Goal: Task Accomplishment & Management: Use online tool/utility

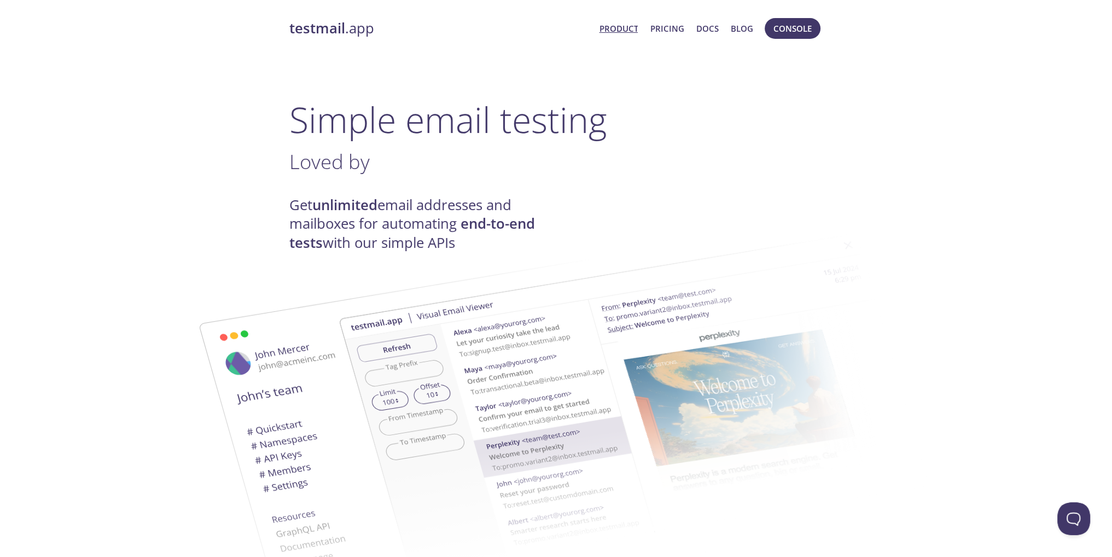
drag, startPoint x: 787, startPoint y: 27, endPoint x: 877, endPoint y: 94, distance: 111.9
click at [804, 27] on span "Console" at bounding box center [792, 28] width 38 height 14
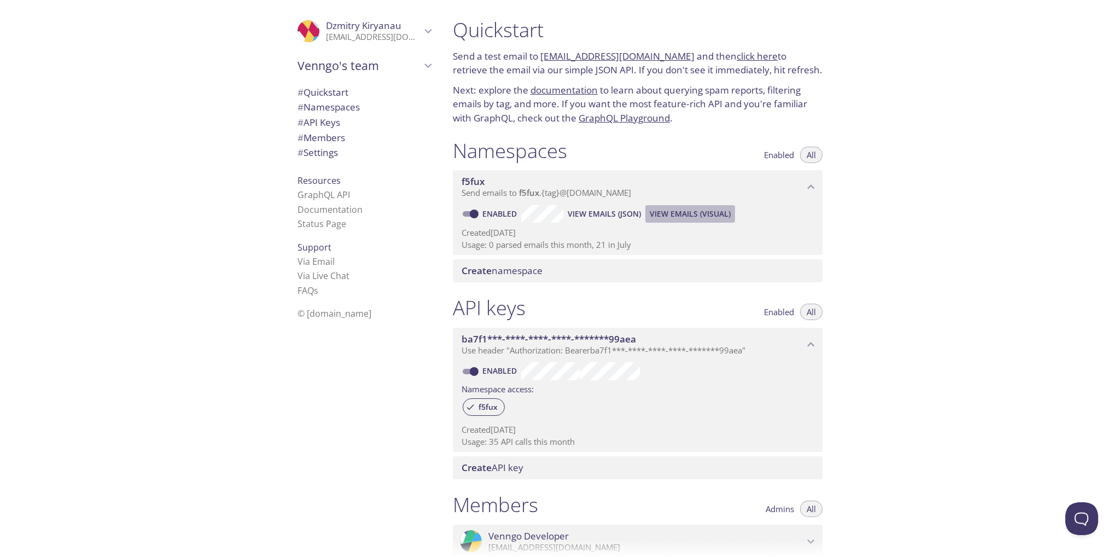
click at [701, 217] on span "View Emails (Visual)" at bounding box center [690, 213] width 81 height 13
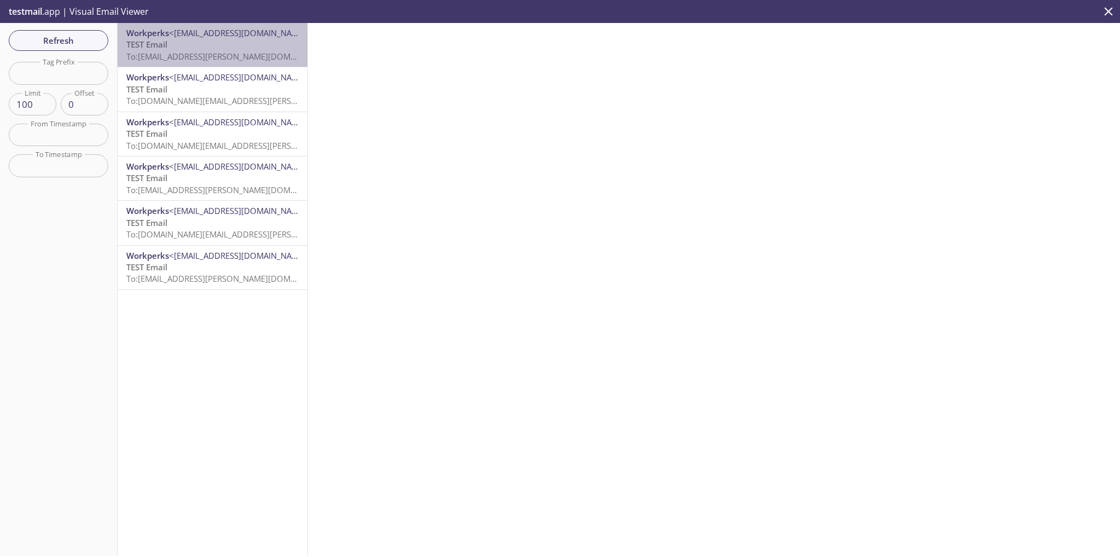
click at [259, 43] on p "TEST Email To: f5fux.tim.cook@inbox.testmail.app" at bounding box center [212, 51] width 172 height 24
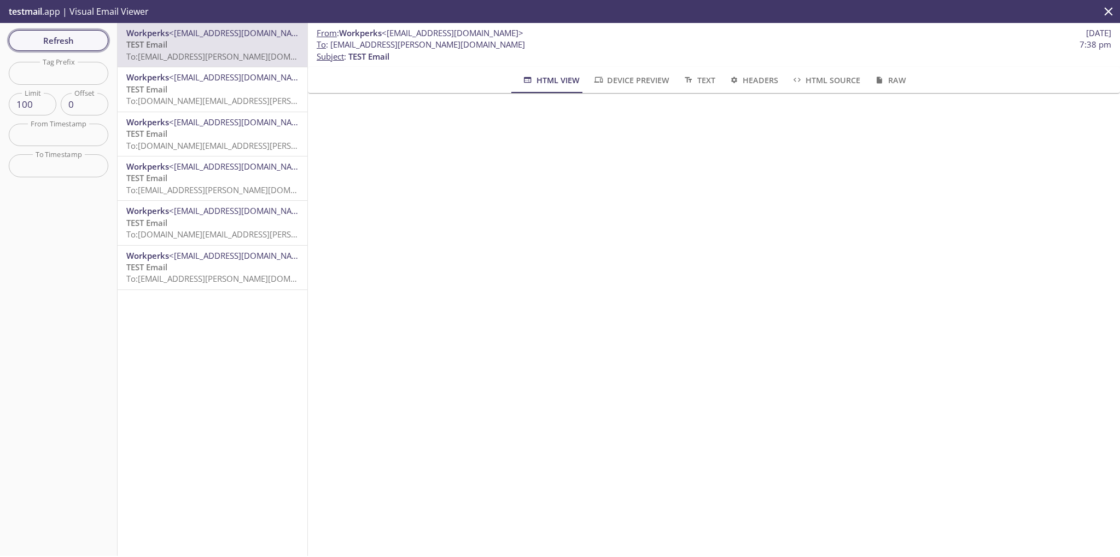
click at [63, 46] on span "Refresh" at bounding box center [58, 40] width 82 height 14
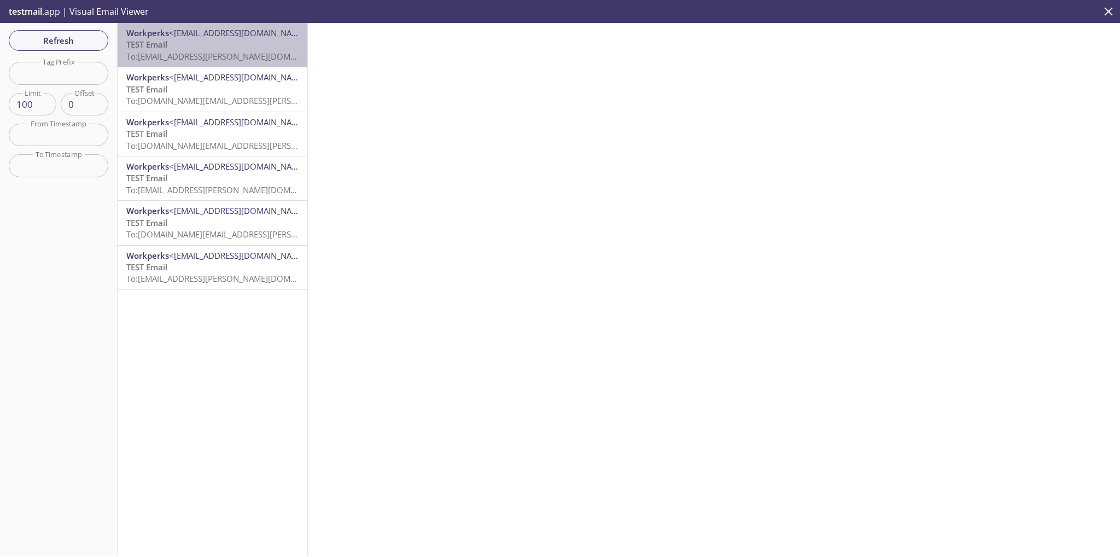
click at [225, 55] on span "To: f5fux.tim.cook@inbox.testmail.app" at bounding box center [229, 56] width 206 height 11
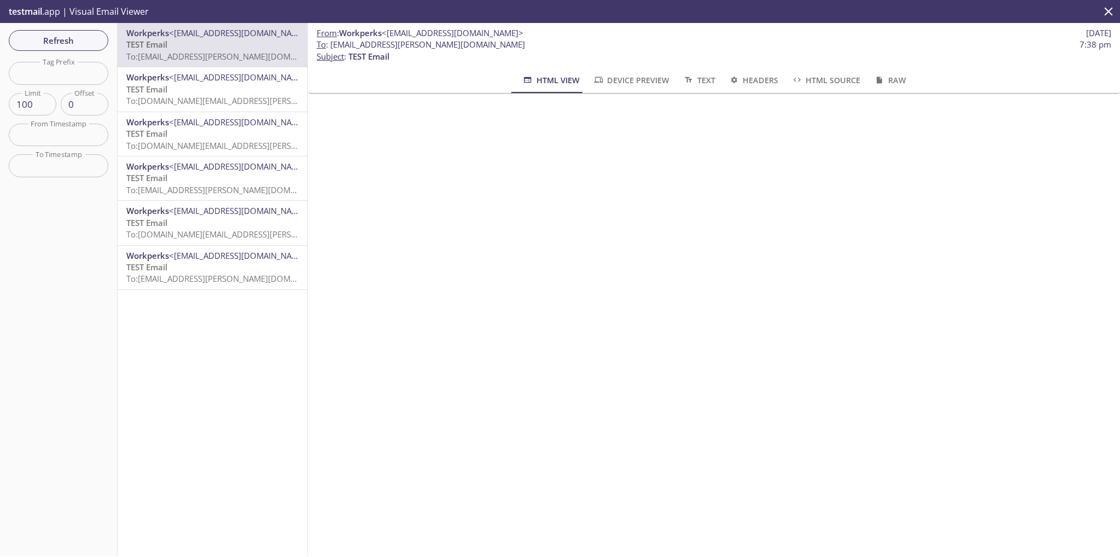
click at [1016, 62] on p "To : f5fux.tim.cook@inbox.testmail.app 7:38 pm Subject : TEST Email" at bounding box center [714, 51] width 794 height 24
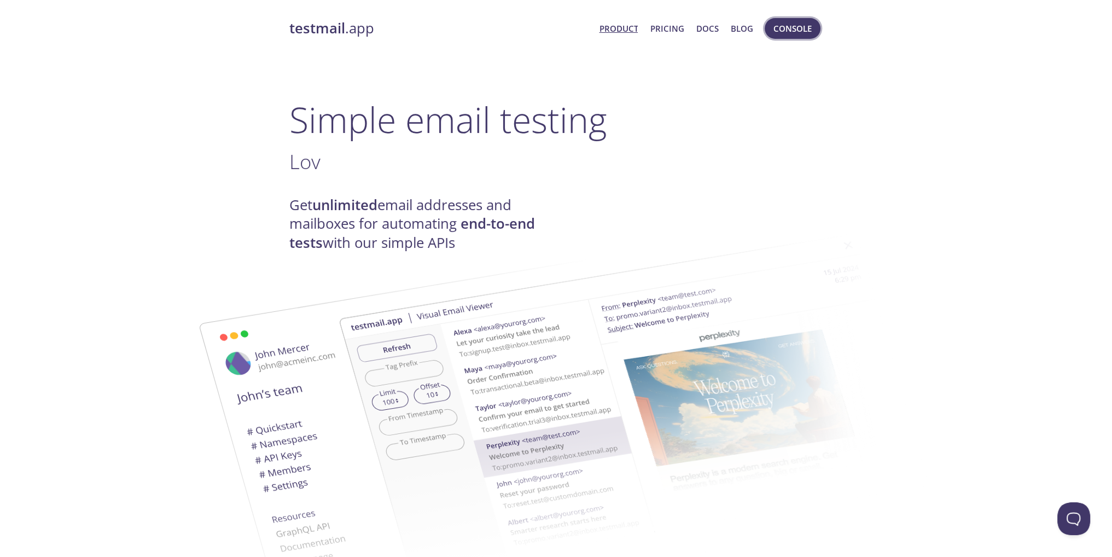
click at [792, 24] on span "Console" at bounding box center [792, 28] width 38 height 14
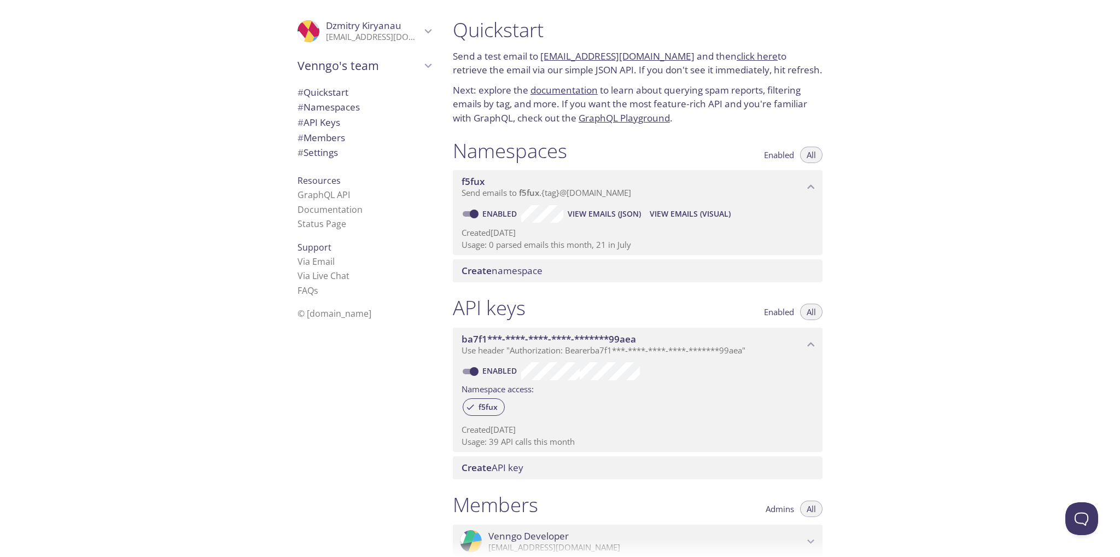
click at [965, 445] on div "Quickstart Send a test email to [EMAIL_ADDRESS][DOMAIN_NAME] and then click her…" at bounding box center [782, 278] width 676 height 557
click at [683, 214] on span "View Emails (Visual)" at bounding box center [690, 213] width 81 height 13
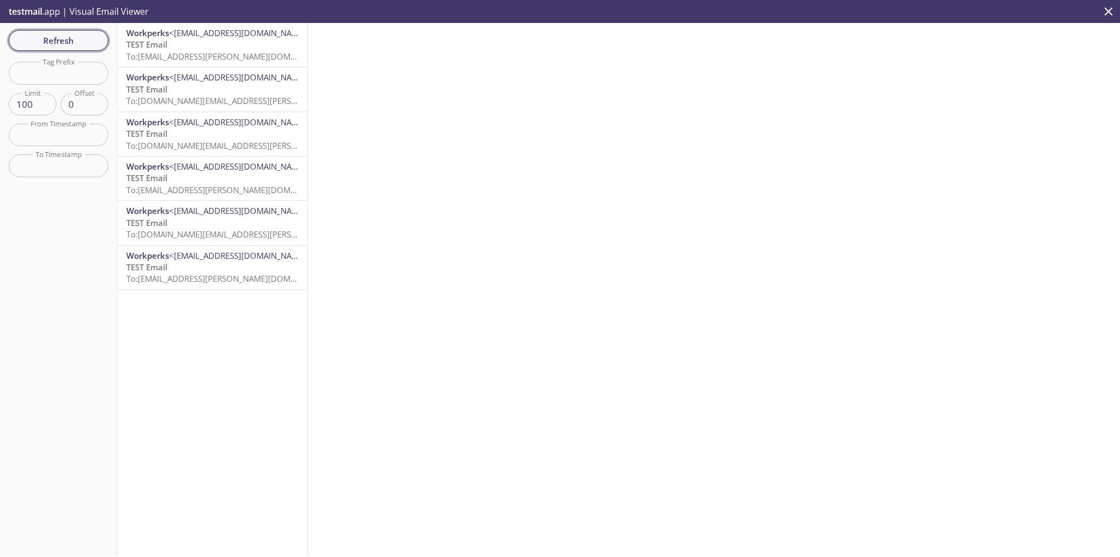
click at [44, 33] on span "Refresh" at bounding box center [58, 40] width 82 height 14
click at [72, 35] on span "Refresh" at bounding box center [58, 40] width 82 height 14
click at [64, 39] on span "Refresh" at bounding box center [58, 40] width 82 height 14
click at [67, 44] on span "Refresh" at bounding box center [58, 40] width 82 height 14
drag, startPoint x: 61, startPoint y: 39, endPoint x: 0, endPoint y: 114, distance: 96.8
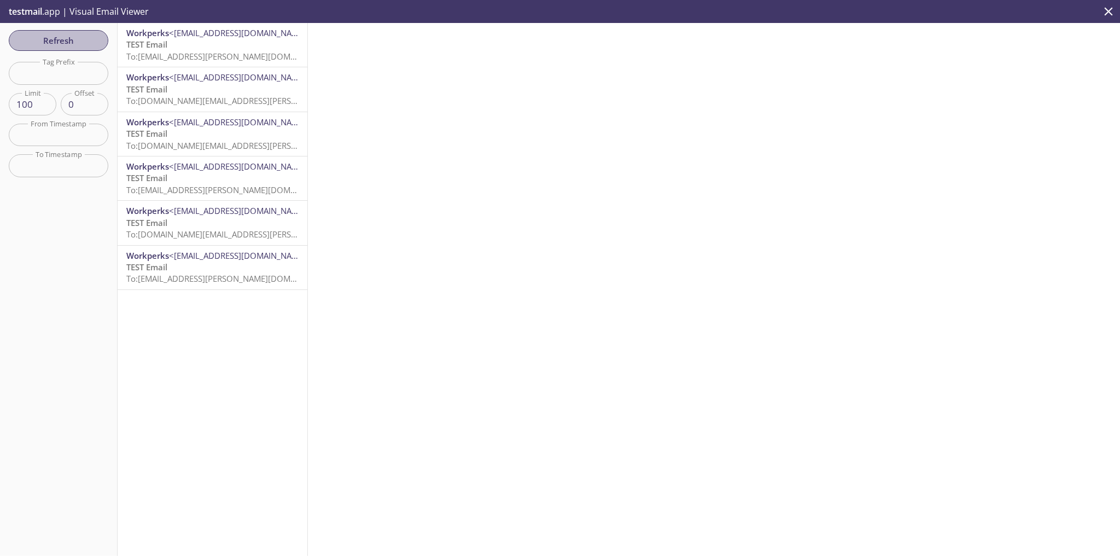
click at [60, 39] on span "Refresh" at bounding box center [58, 40] width 82 height 14
click at [766, 417] on div at bounding box center [714, 289] width 812 height 533
click at [57, 44] on span "Refresh" at bounding box center [58, 40] width 82 height 14
click at [38, 43] on span "Refresh" at bounding box center [58, 40] width 82 height 14
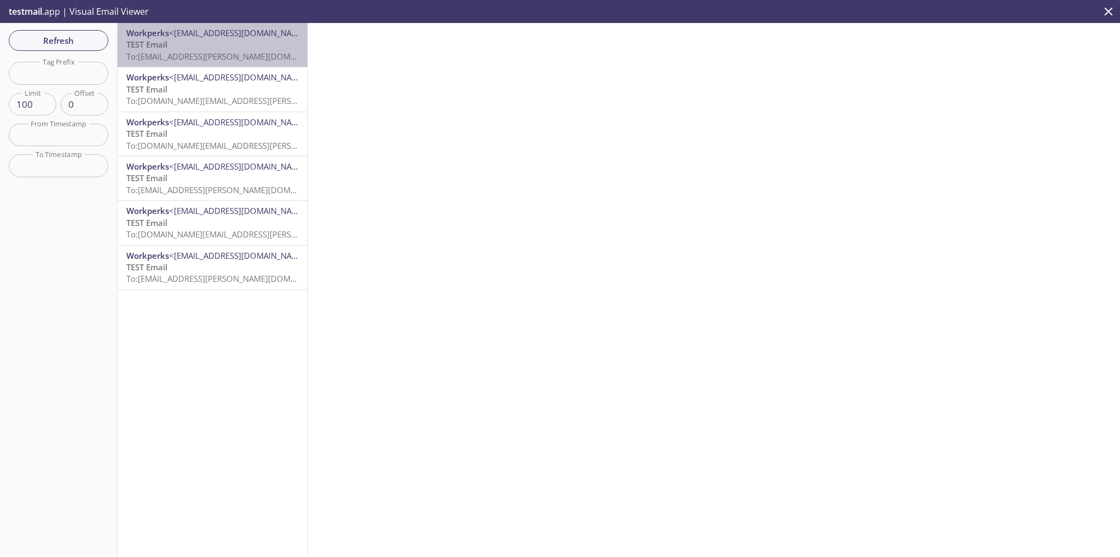
click at [233, 33] on span "<[EMAIL_ADDRESS][DOMAIN_NAME]>" at bounding box center [240, 32] width 142 height 11
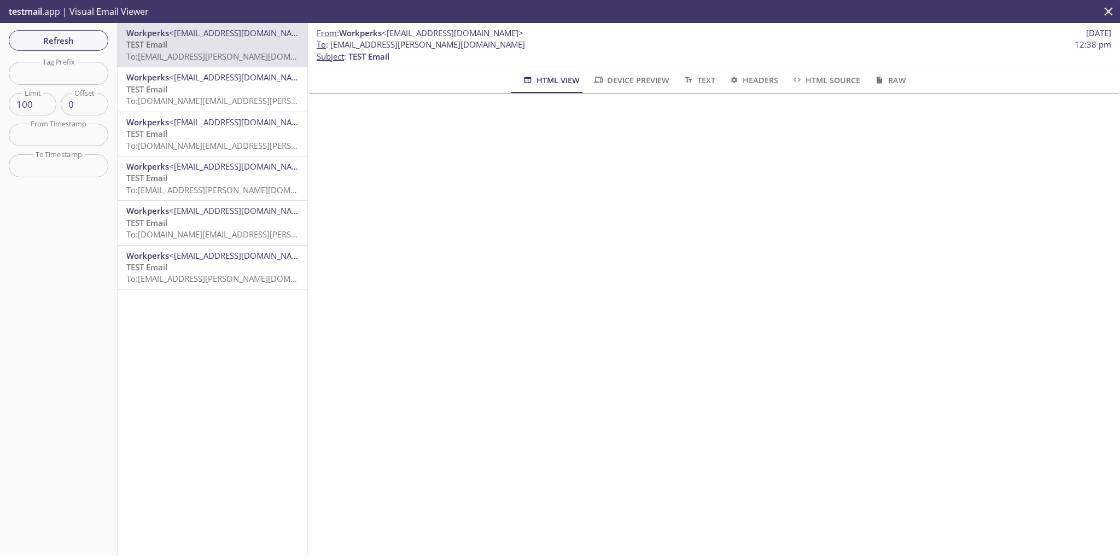
click at [34, 14] on span "testmail" at bounding box center [25, 11] width 33 height 12
drag, startPoint x: 482, startPoint y: 46, endPoint x: 330, endPoint y: 49, distance: 151.5
click at [330, 49] on span "To : f5fux.tim.cook@inbox.testmail.app 12:38 pm" at bounding box center [714, 44] width 794 height 11
copy span "[EMAIL_ADDRESS][PERSON_NAME][DOMAIN_NAME]"
click at [72, 47] on span "Refresh" at bounding box center [58, 40] width 82 height 14
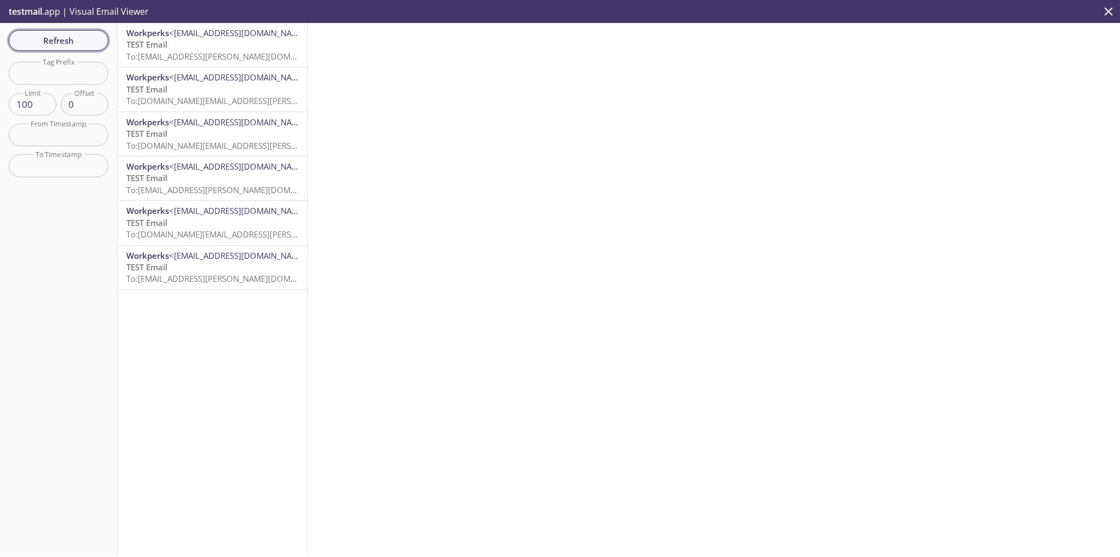
click at [98, 47] on span "Refresh" at bounding box center [58, 40] width 82 height 14
click at [163, 372] on div "Workperks <no-relpy@venngo.com> TEST Email To: f5fux.tim.cook@inbox.testmail.ap…" at bounding box center [213, 289] width 190 height 533
click at [70, 33] on span "Refresh" at bounding box center [58, 40] width 82 height 14
click at [1059, 169] on div at bounding box center [714, 289] width 812 height 533
click at [199, 35] on span "<[EMAIL_ADDRESS][DOMAIN_NAME]>" at bounding box center [240, 32] width 142 height 11
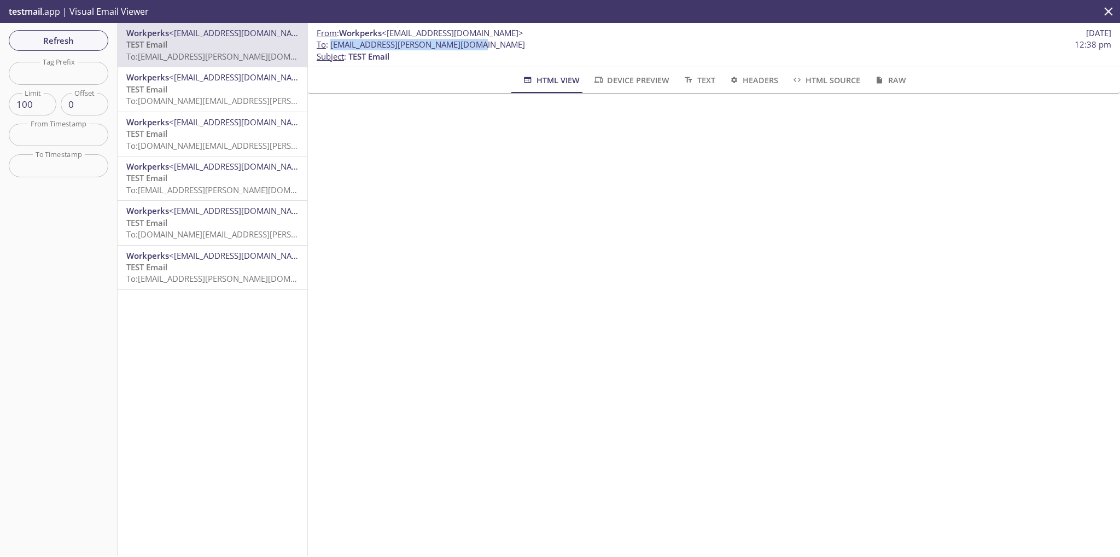
drag, startPoint x: 488, startPoint y: 46, endPoint x: 330, endPoint y: 50, distance: 157.5
click at [330, 50] on span "To : f5fux.tim.cook@inbox.testmail.app 12:38 pm" at bounding box center [714, 44] width 794 height 11
copy span "[EMAIL_ADDRESS][PERSON_NAME][DOMAIN_NAME]"
click at [287, 534] on div "Workperks <no-relpy@venngo.com> TEST Email To: f5fux.tim.cook@inbox.testmail.ap…" at bounding box center [213, 289] width 190 height 533
click at [63, 39] on span "Refresh" at bounding box center [58, 40] width 82 height 14
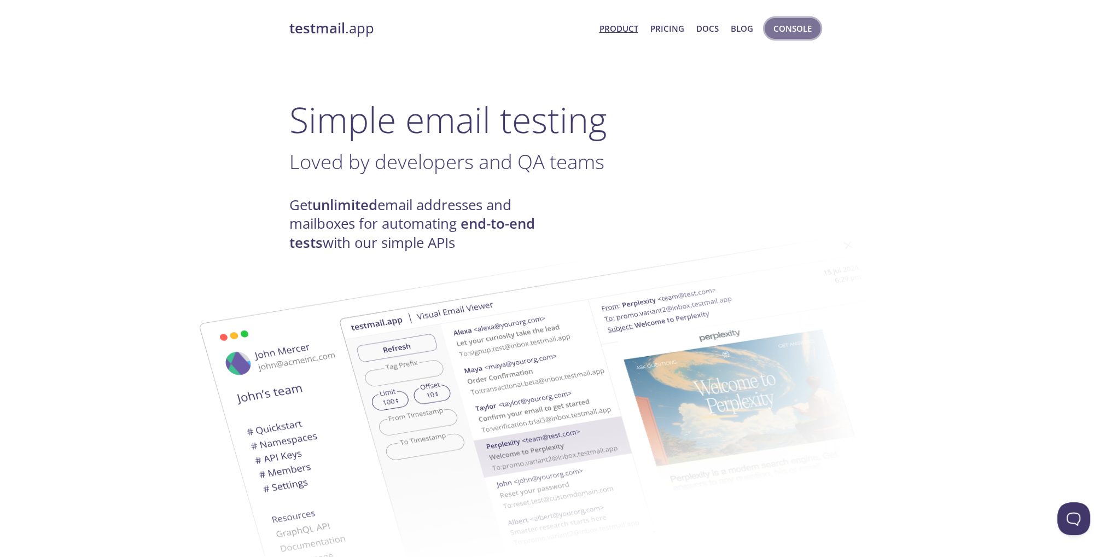
click at [801, 29] on span "Console" at bounding box center [792, 28] width 38 height 14
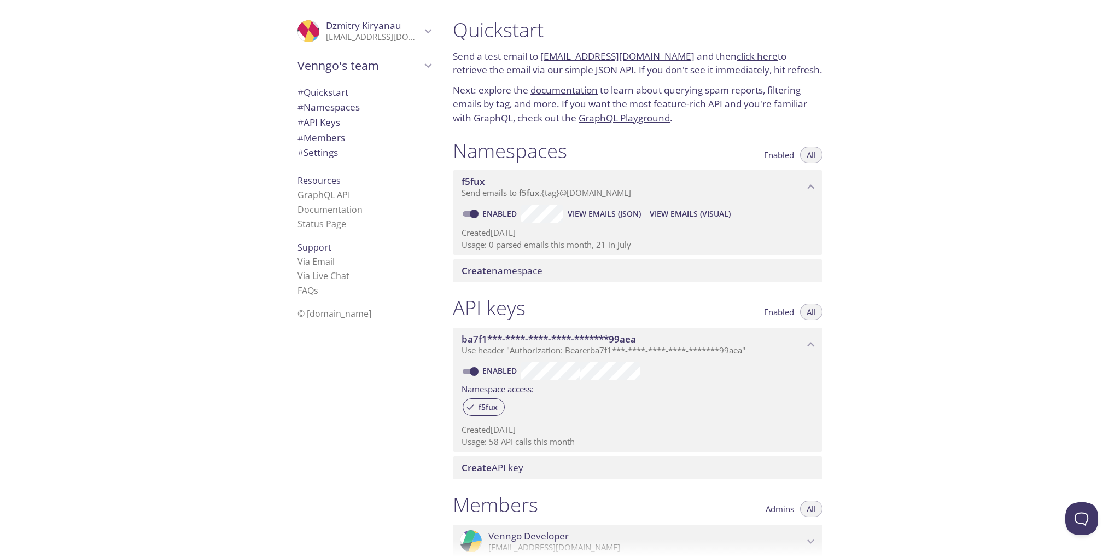
click at [1013, 384] on div "Quickstart Send a test email to f5fux.test@inbox.testmail.app and then click he…" at bounding box center [782, 278] width 676 height 557
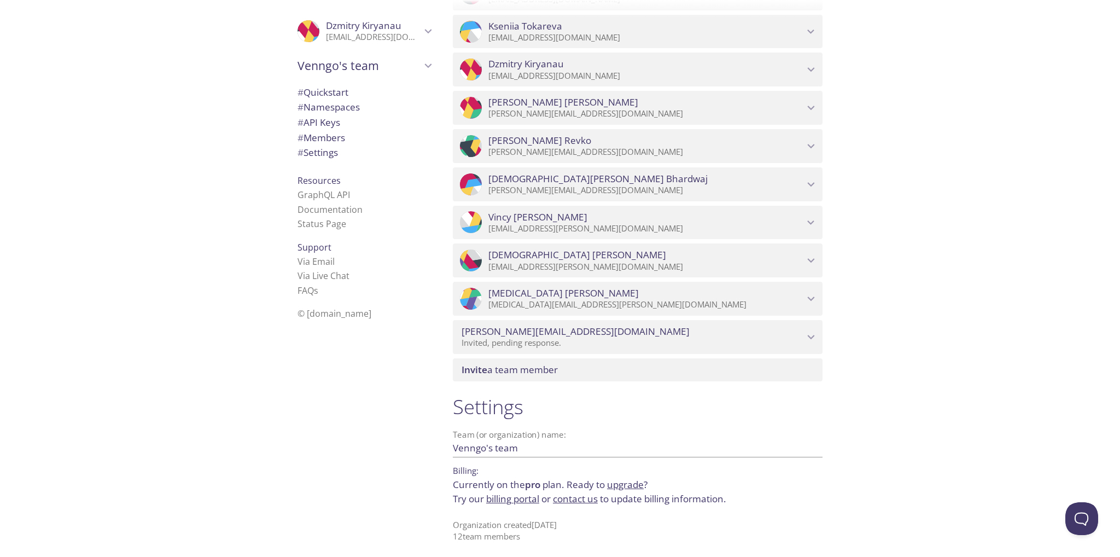
scroll to position [665, 0]
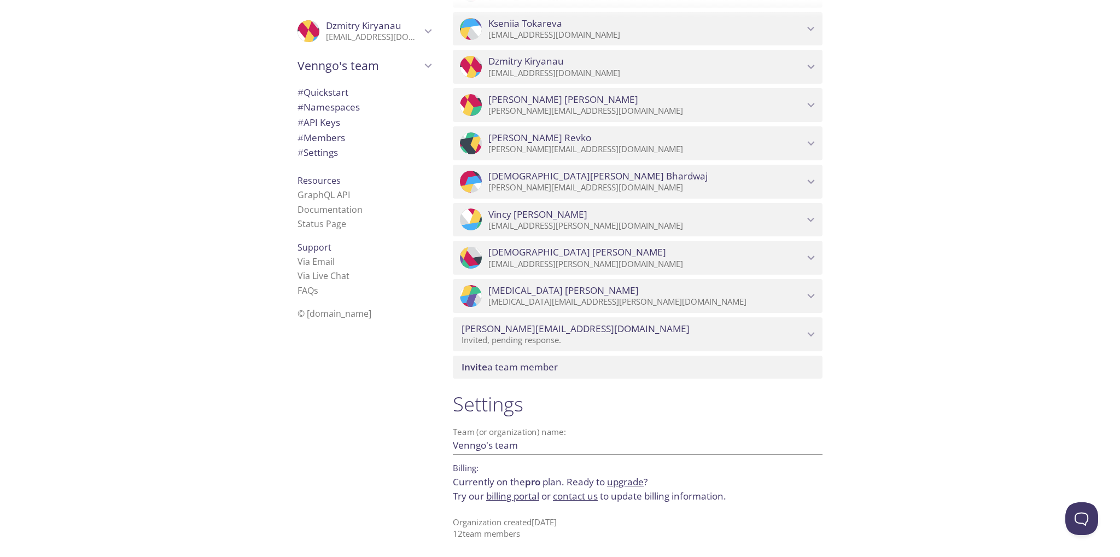
drag, startPoint x: 514, startPoint y: 498, endPoint x: 986, endPoint y: 367, distance: 489.6
click at [986, 367] on div "Quickstart Send a test email to f5fux.test@inbox.testmail.app and then click he…" at bounding box center [782, 278] width 676 height 557
click at [520, 492] on link "billing portal" at bounding box center [512, 495] width 53 height 13
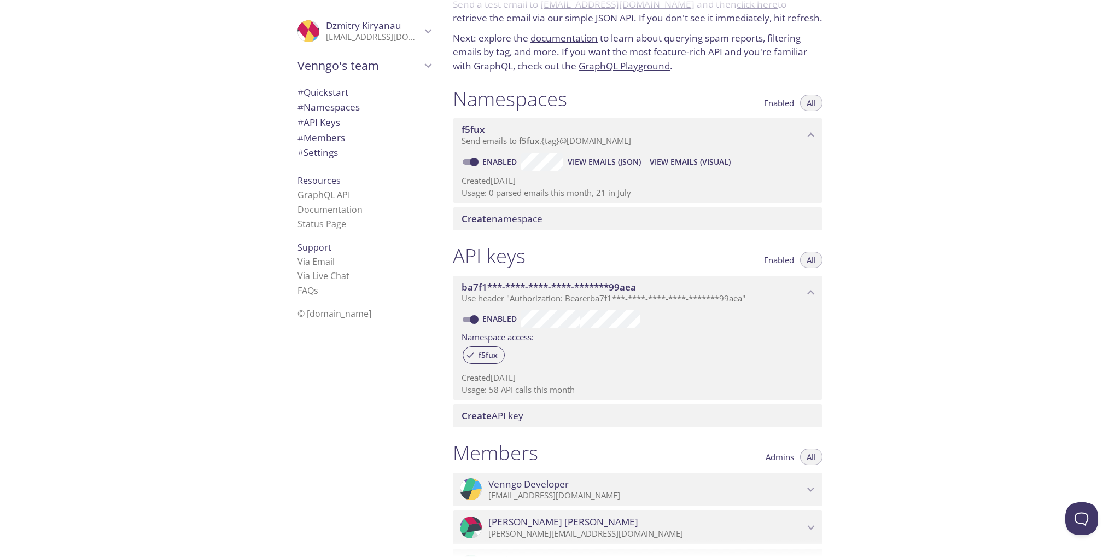
scroll to position [9, 0]
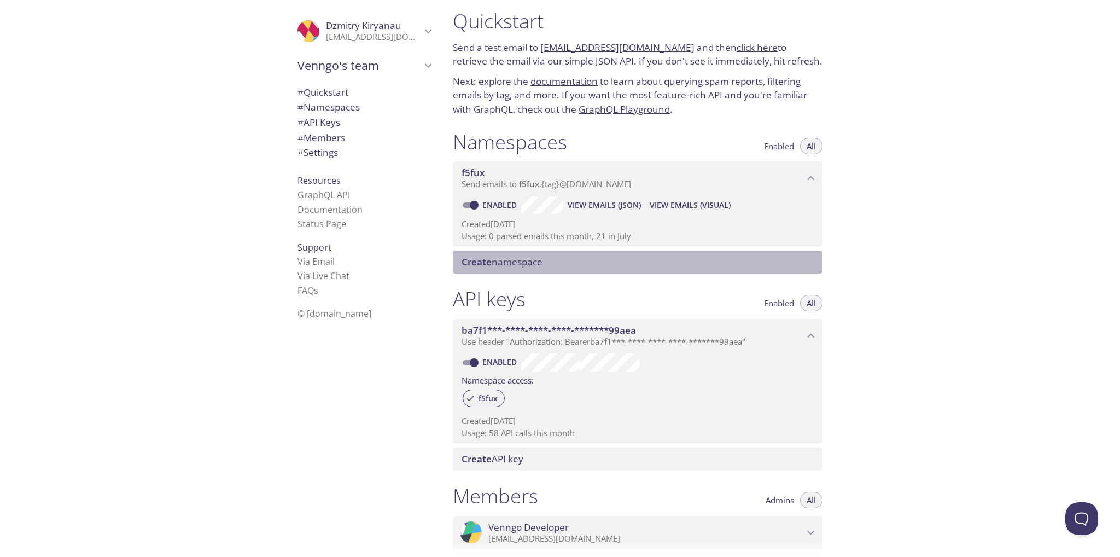
click at [540, 259] on span "Create namespace" at bounding box center [501, 261] width 81 height 13
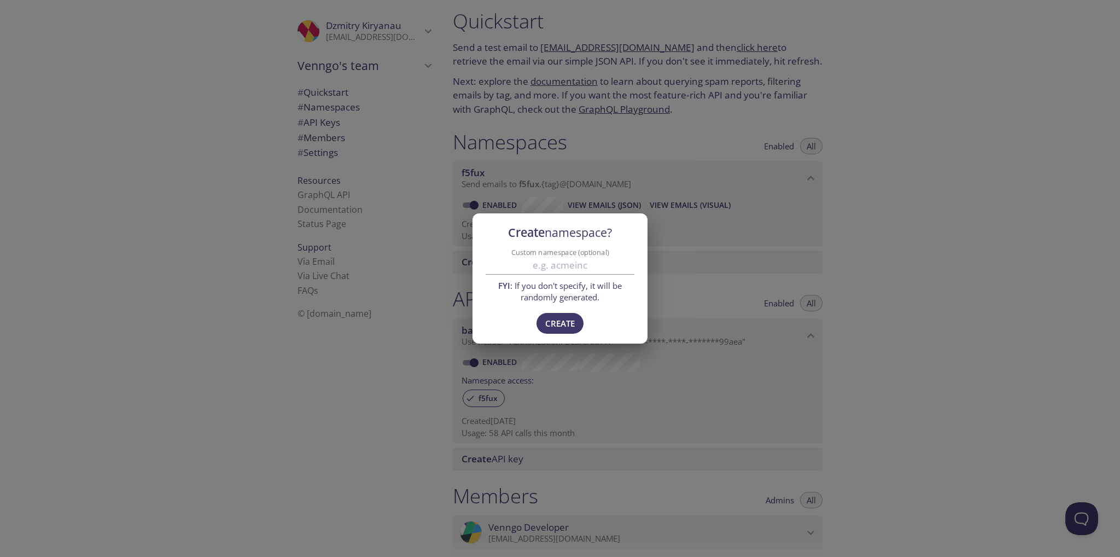
click at [910, 211] on div "Create namespace? Custom namespace (optional) FYI : If you don't specify, it wi…" at bounding box center [560, 278] width 1120 height 557
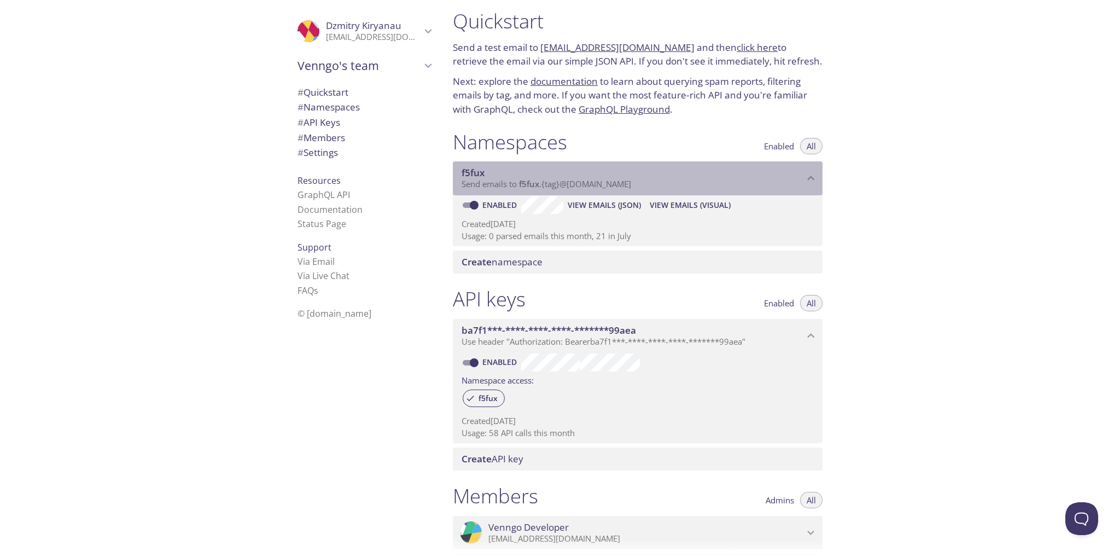
drag, startPoint x: 647, startPoint y: 184, endPoint x: 535, endPoint y: 184, distance: 112.1
click at [535, 184] on p "Send emails to f5fux . {tag} @inbox.testmail.app" at bounding box center [632, 184] width 342 height 11
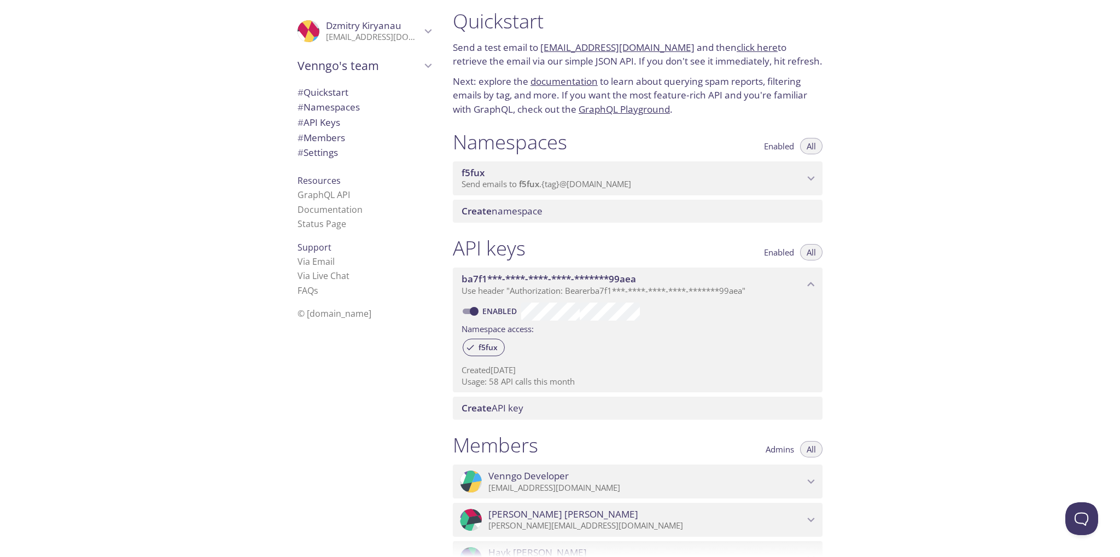
click at [526, 184] on span "f5fux" at bounding box center [529, 183] width 20 height 11
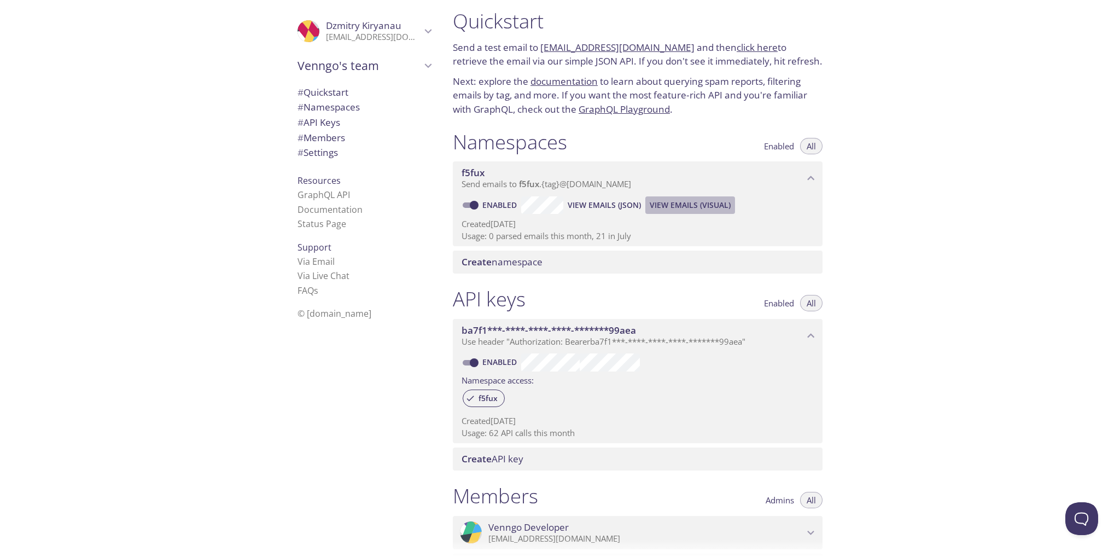
click at [696, 206] on span "View Emails (Visual)" at bounding box center [690, 204] width 81 height 13
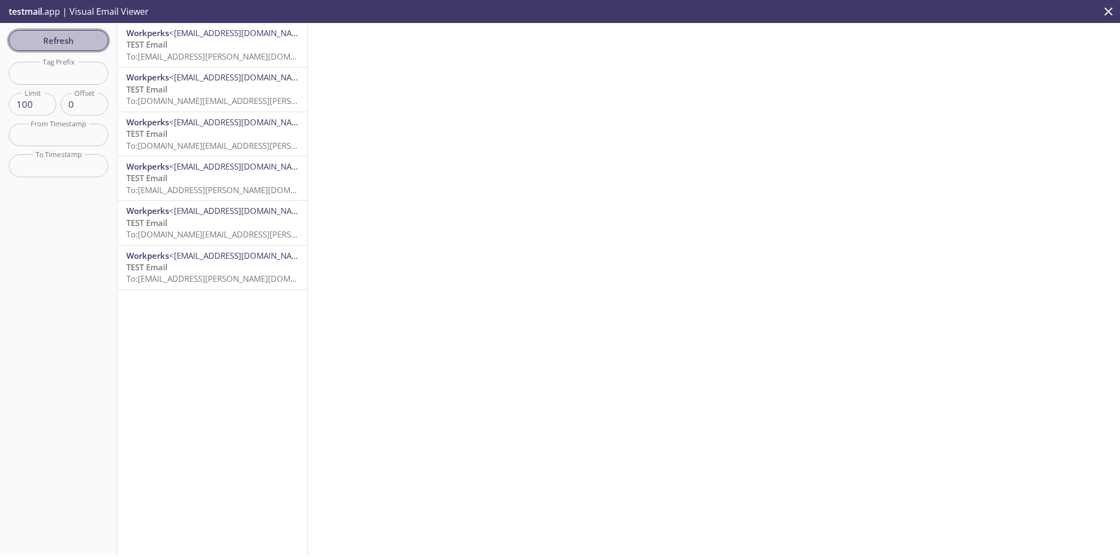
click at [93, 33] on span "Refresh" at bounding box center [58, 40] width 82 height 14
